Goal: Task Accomplishment & Management: Use online tool/utility

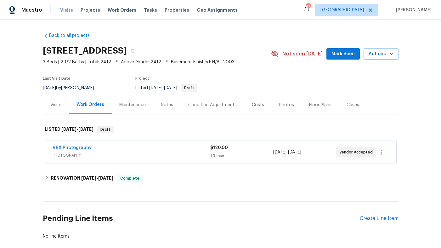
click at [67, 13] on span "Visits" at bounding box center [66, 10] width 13 height 6
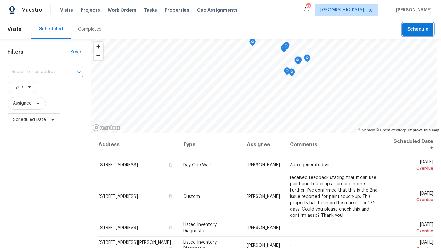
click at [413, 29] on span "Schedule" at bounding box center [418, 30] width 21 height 8
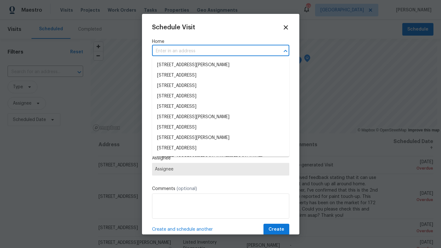
click at [215, 53] on input "text" at bounding box center [212, 51] width 120 height 10
paste input "[STREET_ADDRESS]"
type input "[STREET_ADDRESS]"
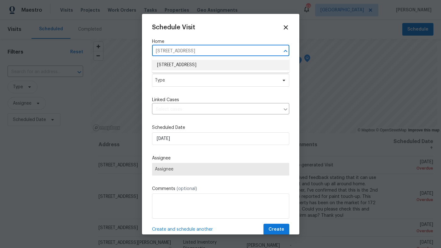
click at [227, 66] on li "[STREET_ADDRESS]" at bounding box center [220, 65] width 137 height 10
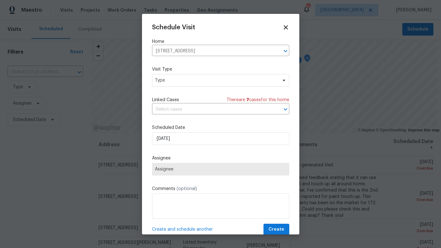
scroll to position [11, 0]
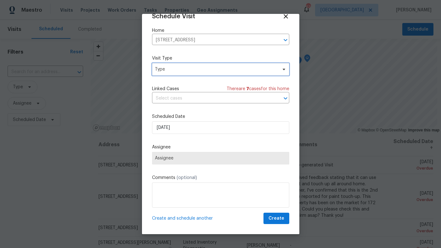
click at [190, 70] on span "Type" at bounding box center [216, 69] width 123 height 6
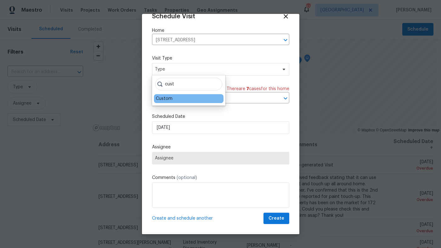
type input "cust"
click at [176, 96] on div "Custom" at bounding box center [189, 98] width 70 height 9
click at [175, 100] on div "Custom" at bounding box center [189, 98] width 70 height 9
click at [162, 101] on div "Custom" at bounding box center [164, 98] width 17 height 6
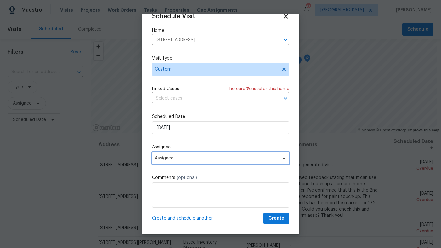
click at [173, 163] on span "Assignee" at bounding box center [220, 158] width 137 height 13
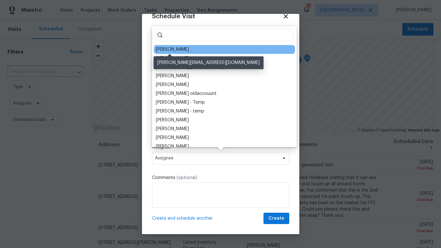
click at [177, 50] on div "[PERSON_NAME]" at bounding box center [172, 49] width 33 height 6
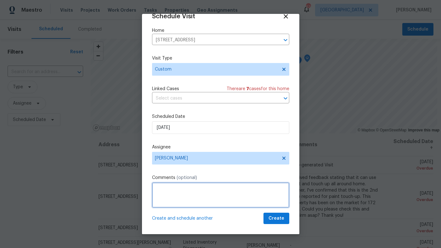
click at [171, 187] on textarea at bounding box center [220, 194] width 137 height 25
type textarea "Please capture cubicasa scan. Currently no floorplan is available. Thank you"
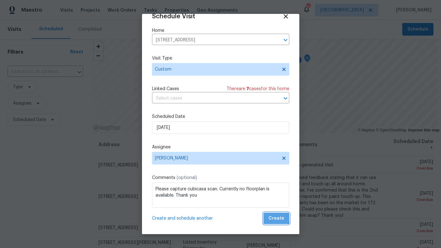
click at [277, 216] on span "Create" at bounding box center [277, 218] width 16 height 8
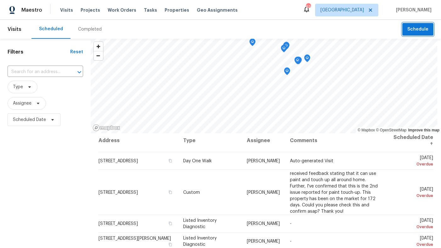
scroll to position [4, 0]
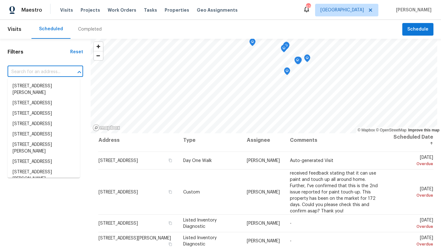
click at [53, 71] on input "text" at bounding box center [37, 72] width 58 height 10
paste input "[STREET_ADDRESS]"
type input "[STREET_ADDRESS]"
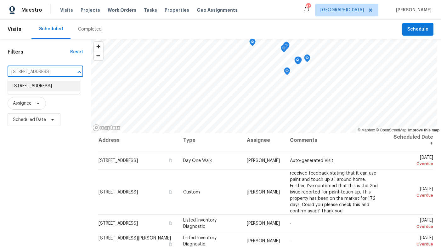
click at [47, 85] on li "[STREET_ADDRESS]" at bounding box center [44, 86] width 72 height 10
